Goal: Task Accomplishment & Management: Use online tool/utility

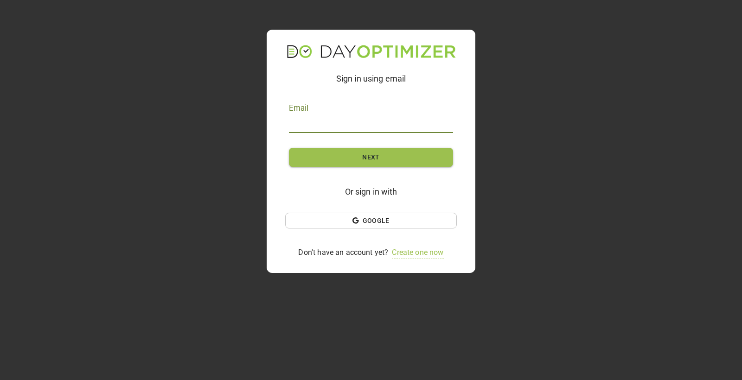
click at [355, 125] on input "text" at bounding box center [371, 125] width 164 height 15
type input "josh@luxfirstchoicecars.com"
click at [345, 156] on span "Next" at bounding box center [371, 158] width 134 height 12
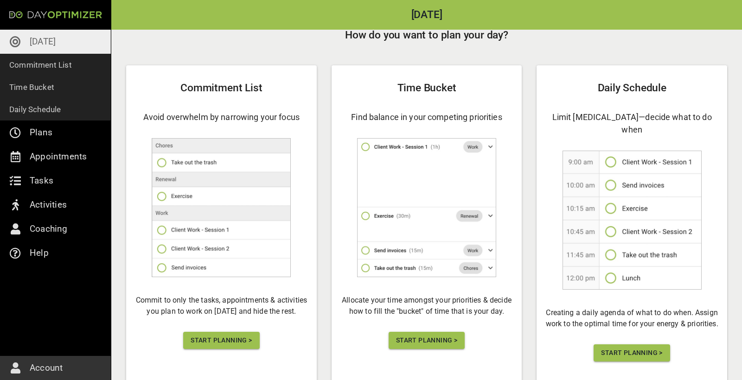
scroll to position [38, 0]
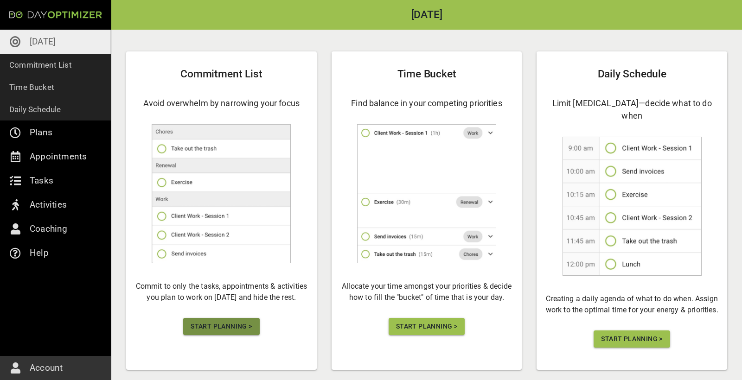
click at [221, 322] on span "Start Planning >" at bounding box center [221, 327] width 61 height 12
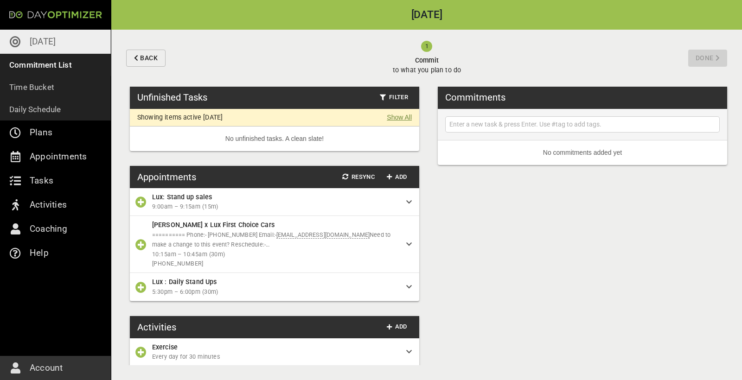
click at [392, 116] on link "Show All" at bounding box center [399, 118] width 25 height 10
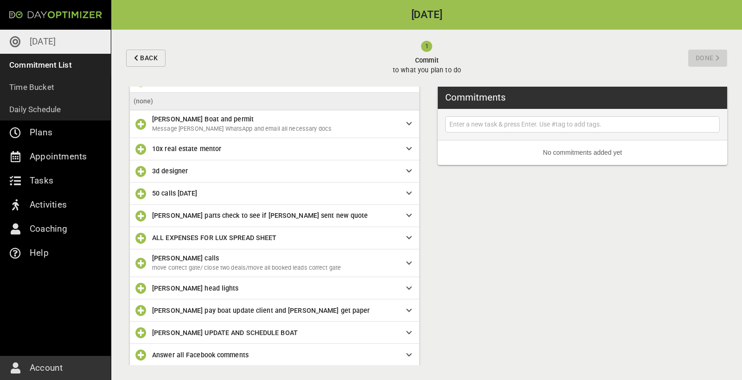
scroll to position [58, 0]
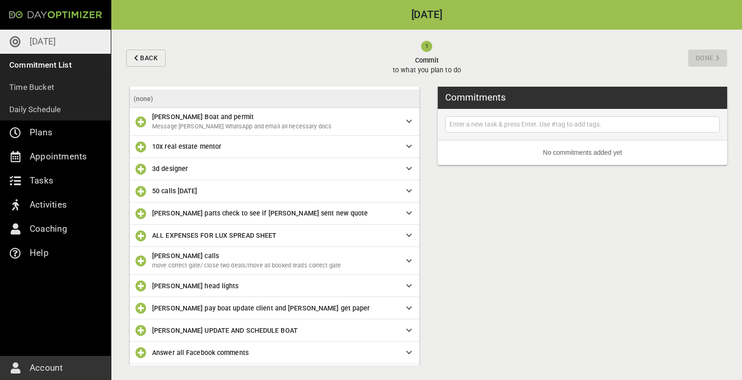
click at [213, 119] on span "Catherine Boat and permit" at bounding box center [203, 116] width 102 height 7
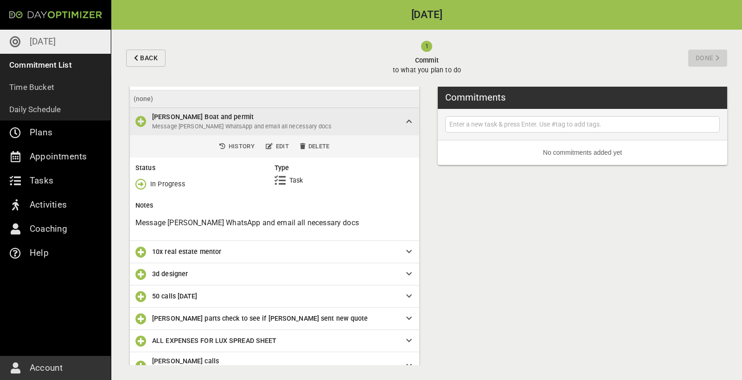
click at [143, 183] on icon "button" at bounding box center [140, 184] width 11 height 11
click at [154, 220] on p "Done" at bounding box center [158, 222] width 16 height 10
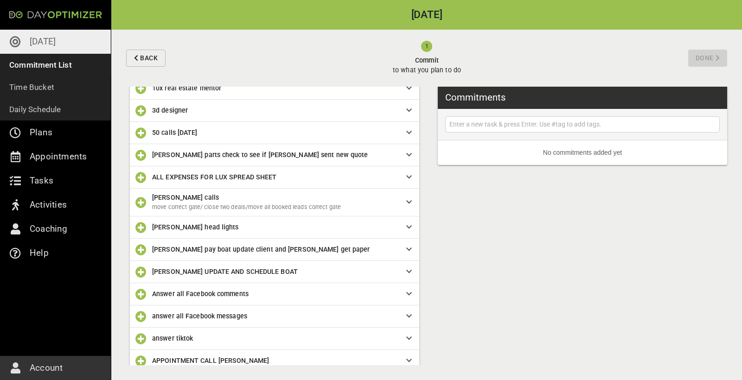
scroll to position [99, 0]
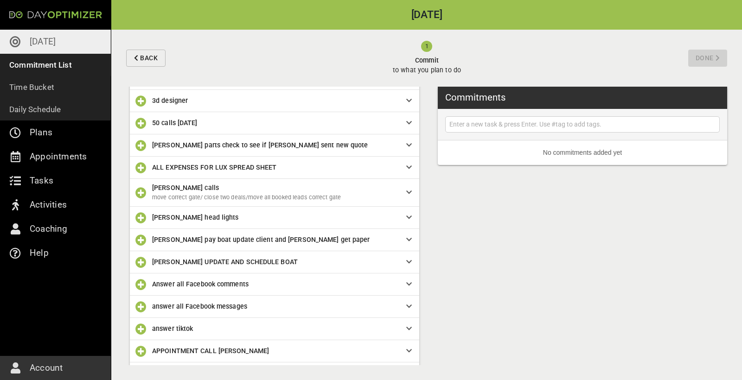
click at [183, 147] on span "ALan parts check to see if rob sent new quote" at bounding box center [260, 144] width 216 height 7
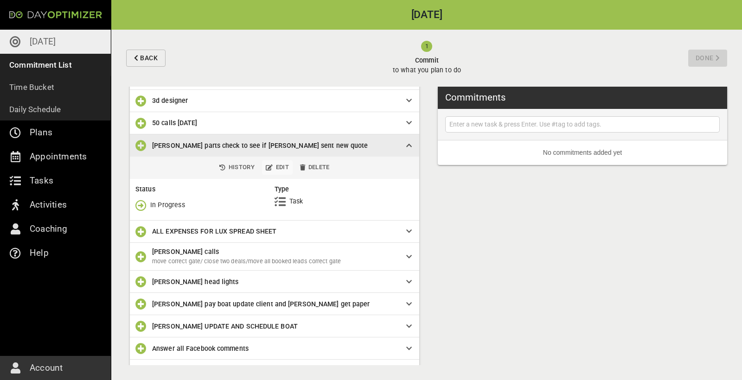
click at [275, 168] on span "Edit" at bounding box center [277, 167] width 23 height 11
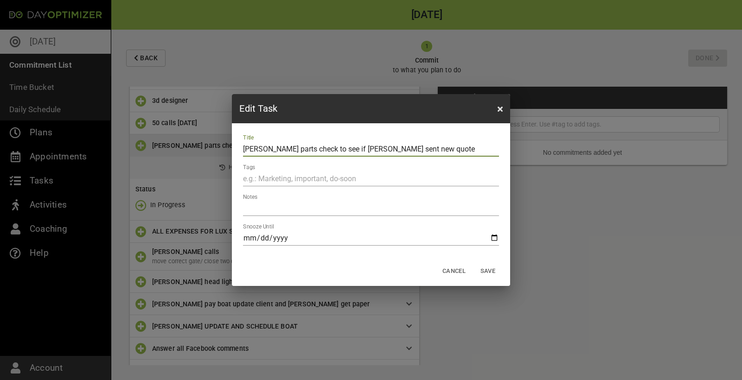
drag, startPoint x: 402, startPoint y: 151, endPoint x: 281, endPoint y: 150, distance: 120.6
click at [281, 150] on input "ALan parts check to see if rob sent new quote" at bounding box center [371, 149] width 256 height 15
type input "ALan parts get a review from him"
click at [485, 274] on span "Save" at bounding box center [488, 271] width 22 height 11
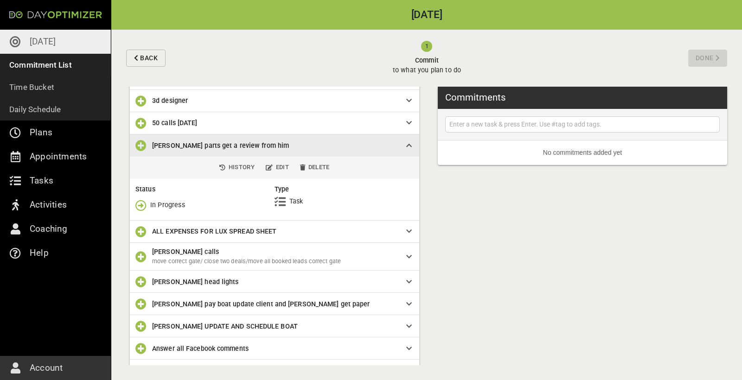
click at [141, 147] on icon "button" at bounding box center [140, 145] width 11 height 11
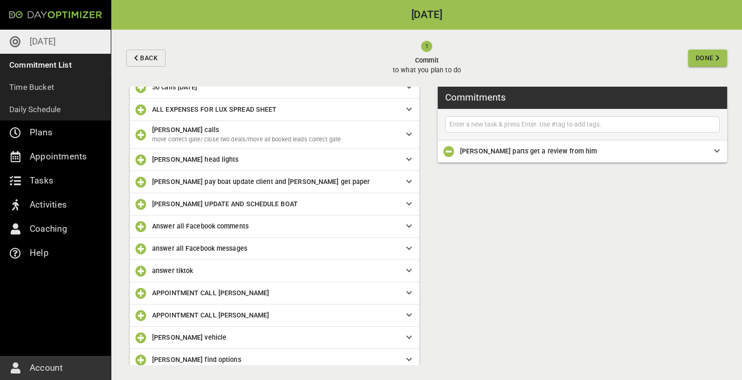
scroll to position [137, 0]
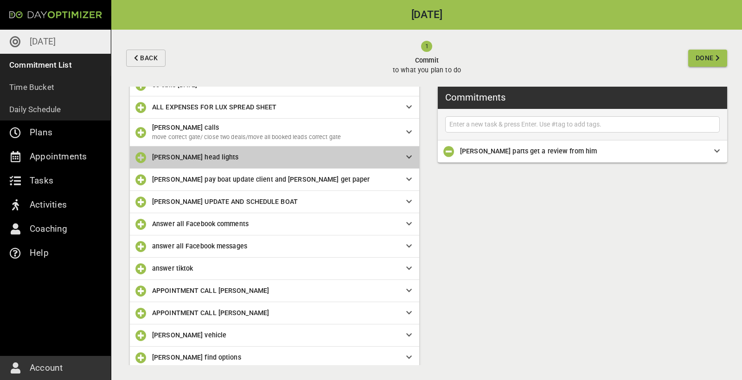
click at [256, 157] on span "Angeline head lights" at bounding box center [271, 157] width 239 height 10
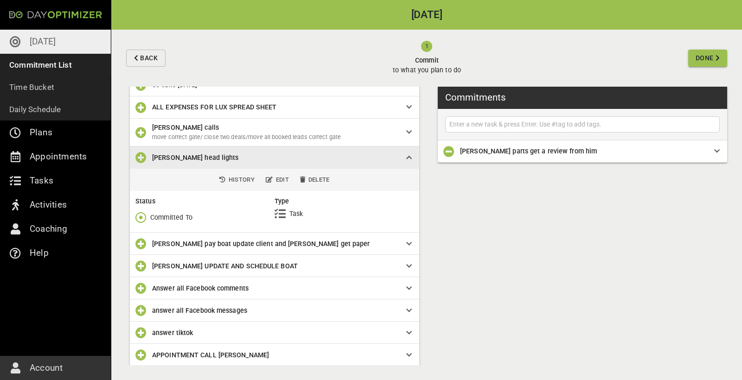
click at [143, 215] on icon "button" at bounding box center [140, 217] width 11 height 11
click at [156, 255] on p "Done" at bounding box center [158, 255] width 16 height 10
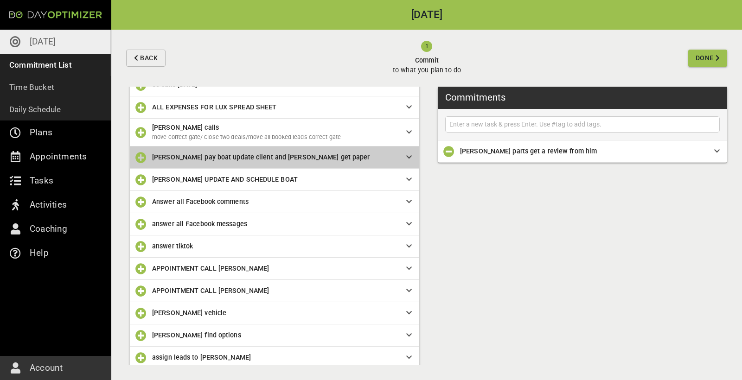
click at [204, 159] on span "Angeline pay boat update client and Jevon get paper" at bounding box center [261, 156] width 218 height 7
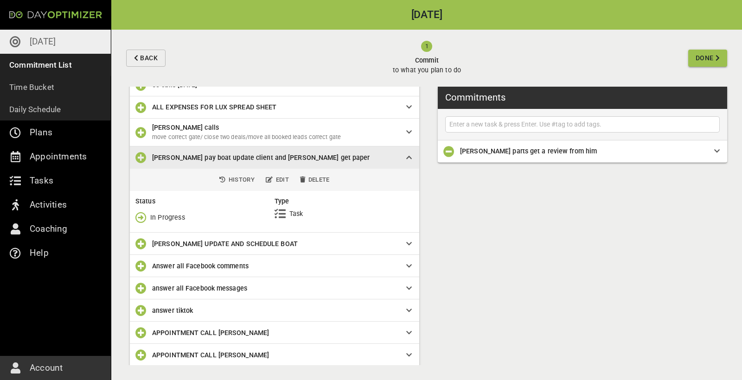
click at [139, 217] on icon "button" at bounding box center [140, 217] width 11 height 11
click at [161, 253] on p "Done" at bounding box center [158, 255] width 16 height 10
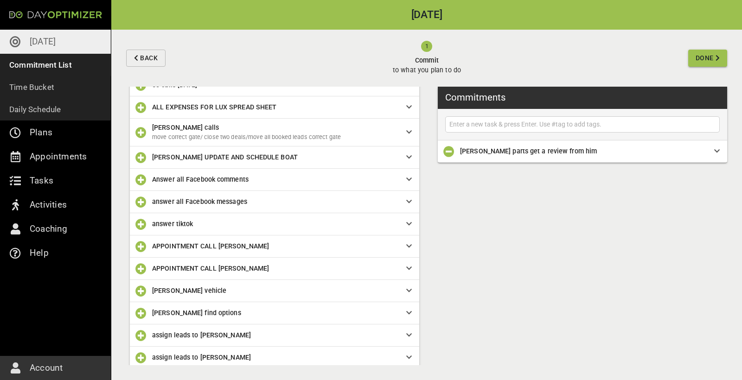
click at [159, 158] on span "ANGELINE UPDATE AND SCHEDULE BOAT" at bounding box center [225, 156] width 146 height 7
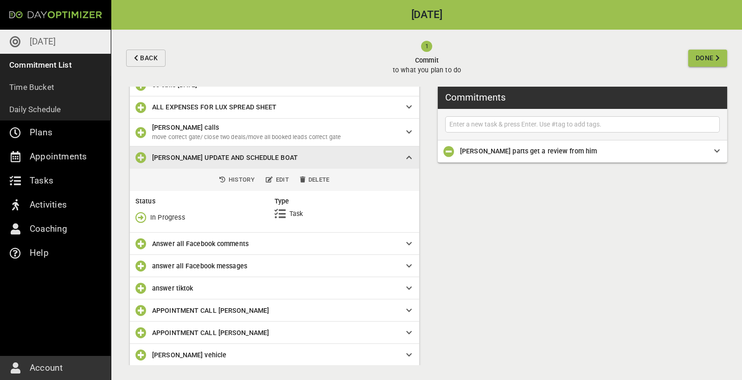
click at [141, 214] on icon "button" at bounding box center [140, 217] width 11 height 11
click at [160, 255] on p "Done" at bounding box center [158, 255] width 16 height 10
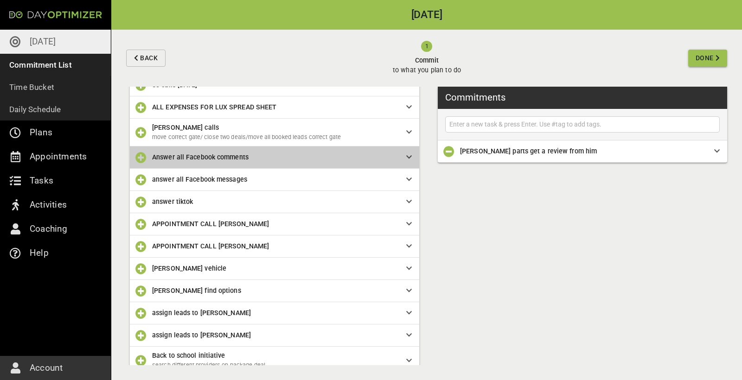
click at [191, 161] on span "Answer all Facebook comments" at bounding box center [271, 157] width 239 height 10
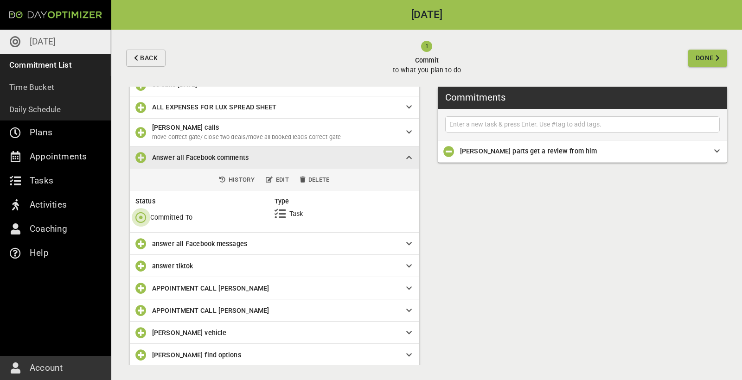
click at [140, 215] on icon "button" at bounding box center [140, 217] width 11 height 11
click at [163, 256] on p "Done" at bounding box center [158, 255] width 16 height 10
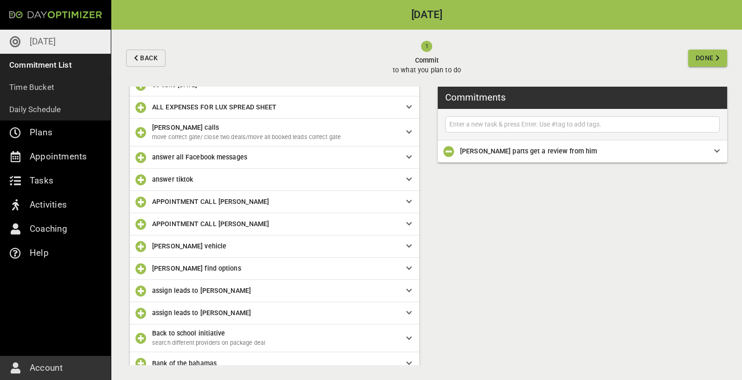
click at [197, 181] on span "answer tiktok" at bounding box center [271, 179] width 239 height 10
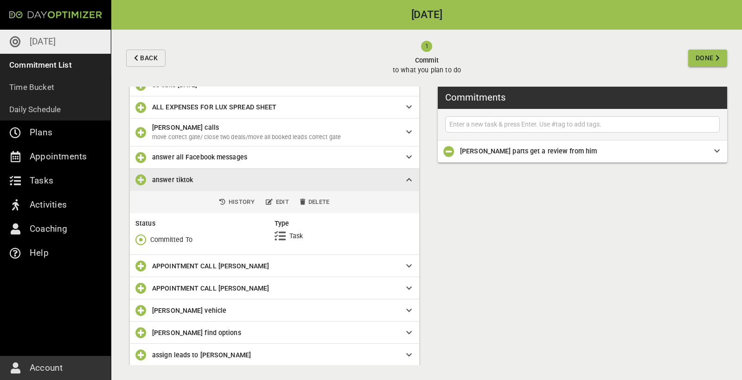
click at [197, 181] on span "answer tiktok" at bounding box center [271, 180] width 239 height 10
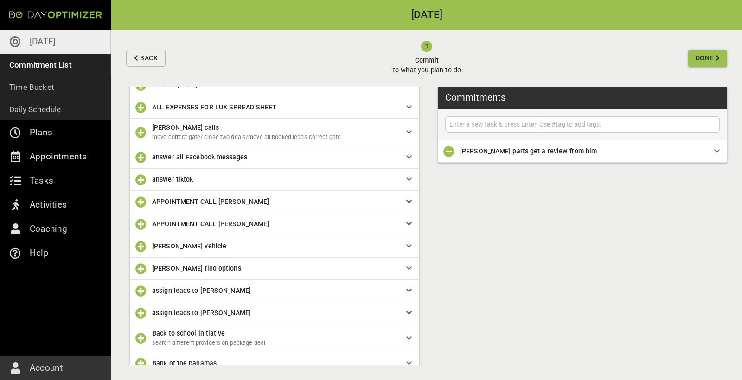
click at [191, 177] on span "answer tiktok" at bounding box center [172, 179] width 41 height 7
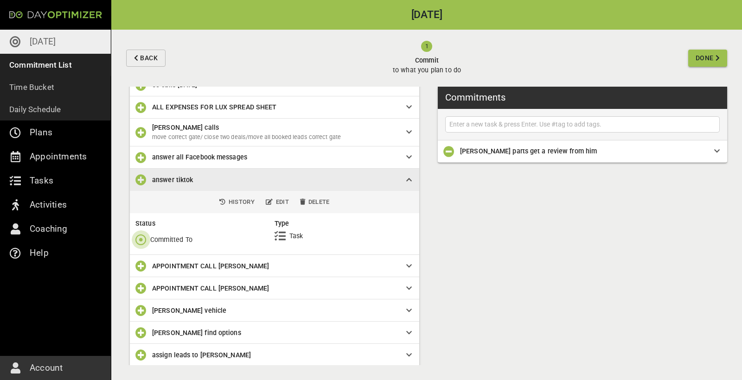
click at [141, 236] on icon "button" at bounding box center [140, 239] width 11 height 11
click at [164, 279] on p "Done" at bounding box center [158, 278] width 16 height 10
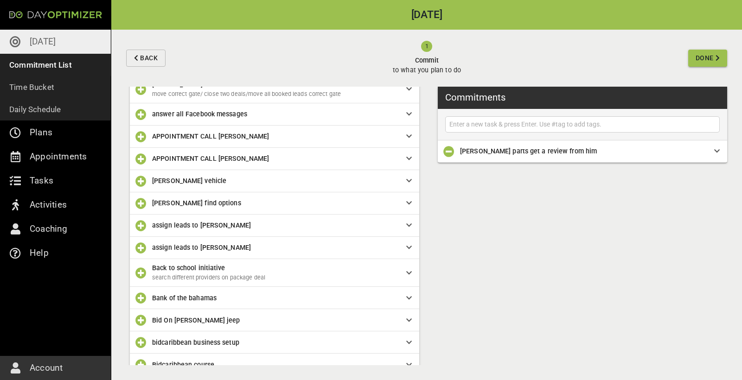
scroll to position [181, 0]
click at [140, 180] on icon "button" at bounding box center [140, 180] width 11 height 11
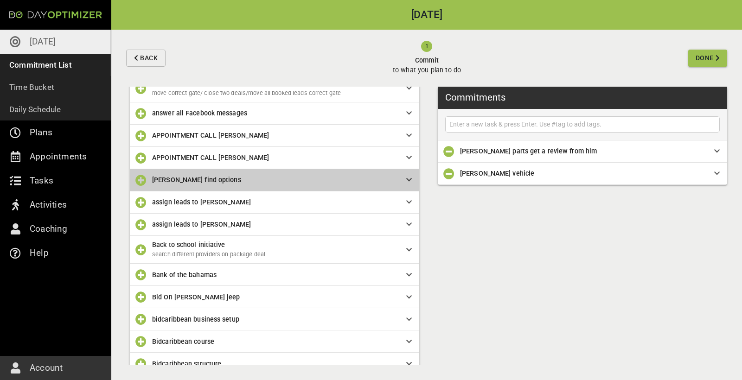
click at [206, 184] on span "Ashley find options" at bounding box center [271, 180] width 239 height 10
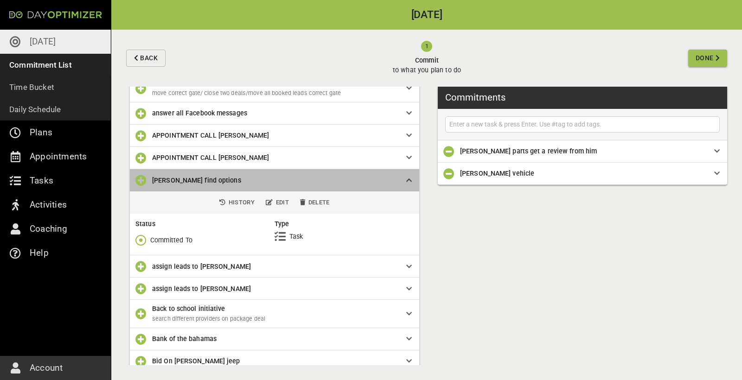
click at [206, 184] on span "Ashley find options" at bounding box center [271, 180] width 239 height 10
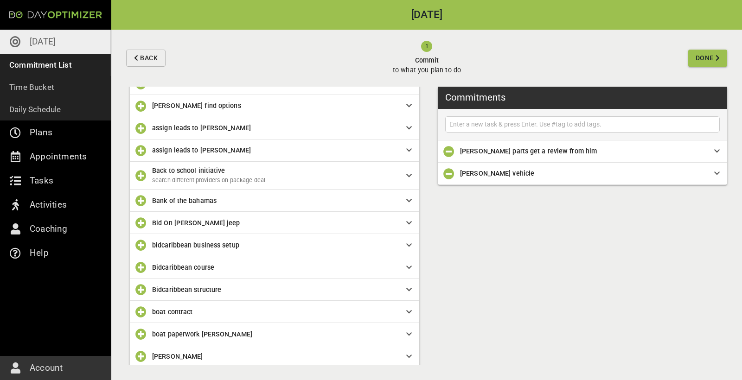
scroll to position [255, 0]
click at [139, 199] on icon "button" at bounding box center [140, 200] width 11 height 11
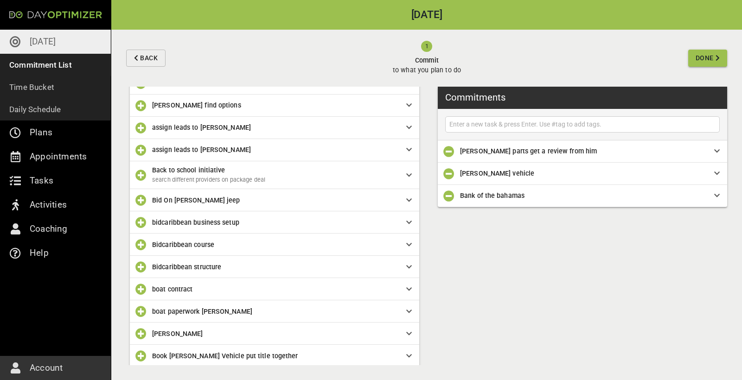
click at [218, 202] on span "Bid On William jeep" at bounding box center [271, 200] width 239 height 10
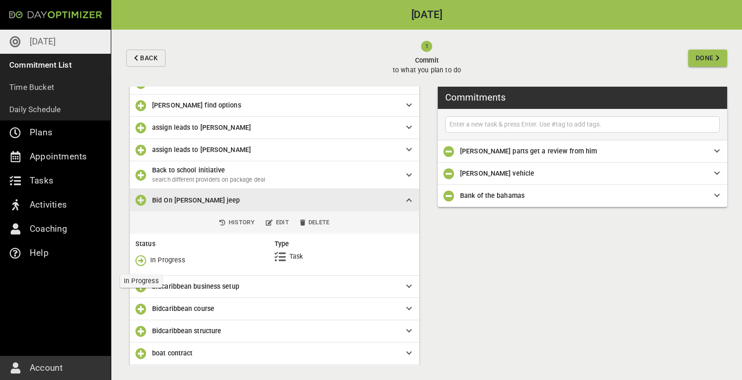
click at [139, 258] on icon "button" at bounding box center [140, 260] width 11 height 11
click at [161, 300] on p "Done" at bounding box center [158, 298] width 16 height 10
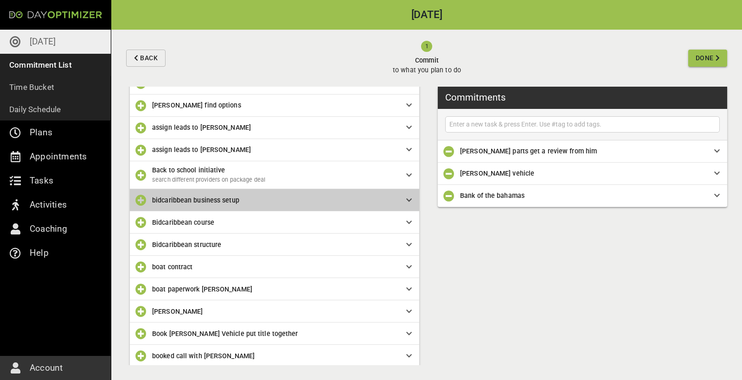
click at [209, 200] on span "bidcaribbean business setup" at bounding box center [195, 200] width 87 height 7
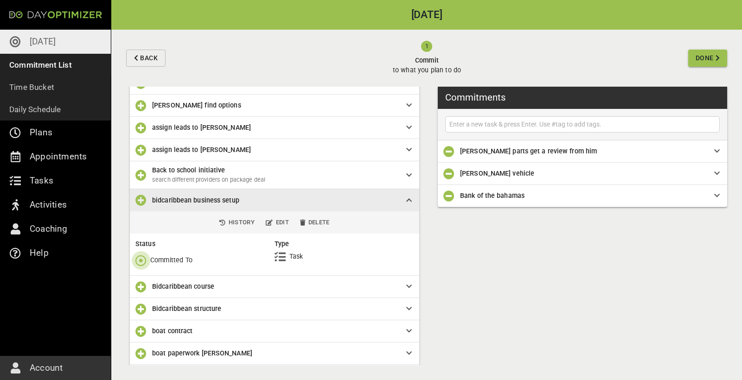
click at [144, 259] on icon "button" at bounding box center [140, 260] width 11 height 11
click at [165, 294] on p "Done" at bounding box center [158, 298] width 16 height 10
